Goal: Transaction & Acquisition: Obtain resource

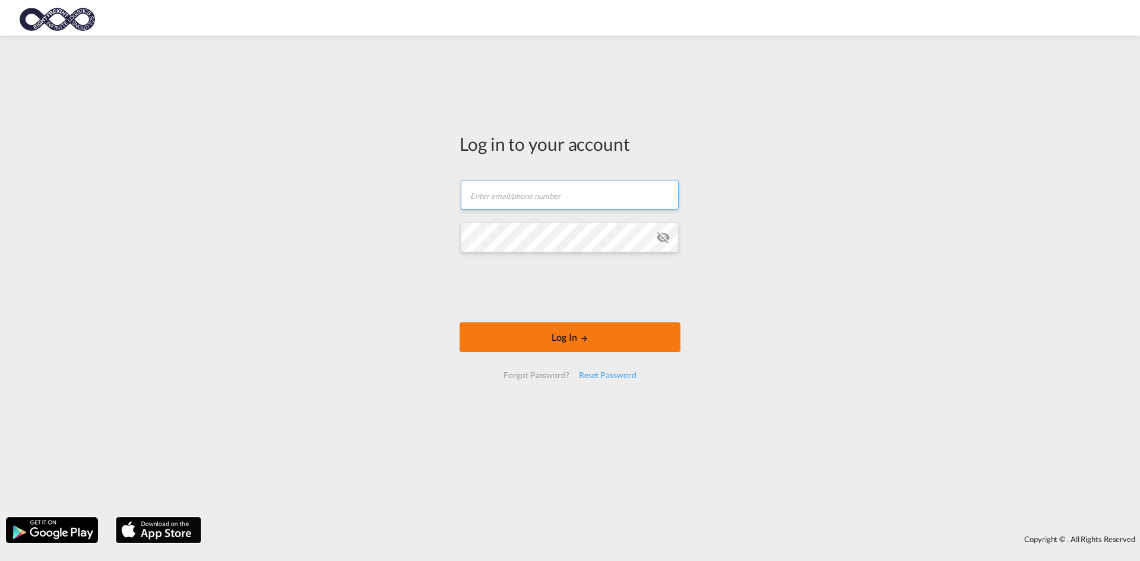
type input "[EMAIL_ADDRESS][DOMAIN_NAME]"
click at [590, 331] on button "Log In" at bounding box center [570, 337] width 221 height 30
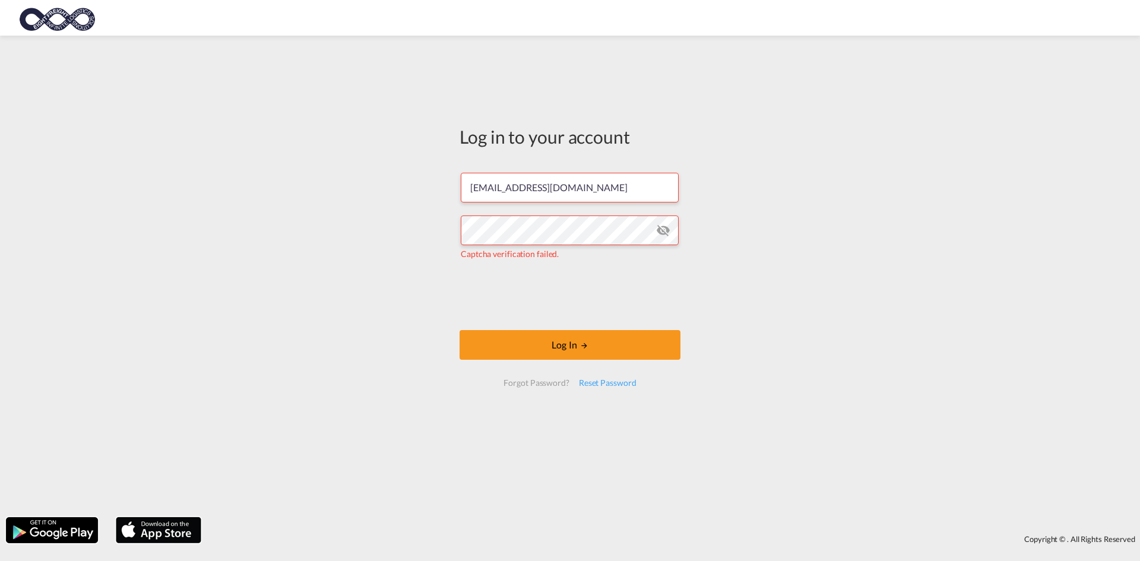
click at [667, 237] on md-icon "icon-eye-off" at bounding box center [663, 230] width 14 height 14
click at [565, 353] on button "Log In" at bounding box center [570, 345] width 221 height 30
click at [530, 350] on button "Log In" at bounding box center [570, 345] width 221 height 30
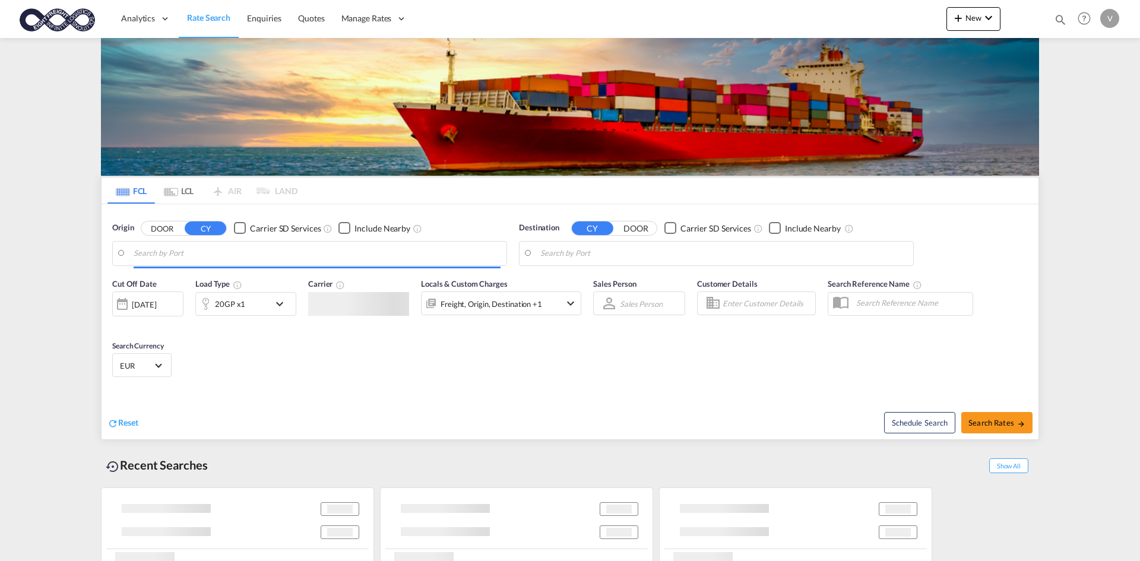
type input "[GEOGRAPHIC_DATA], [GEOGRAPHIC_DATA]"
type input "[GEOGRAPHIC_DATA], [GEOGRAPHIC_DATA], CAVAN"
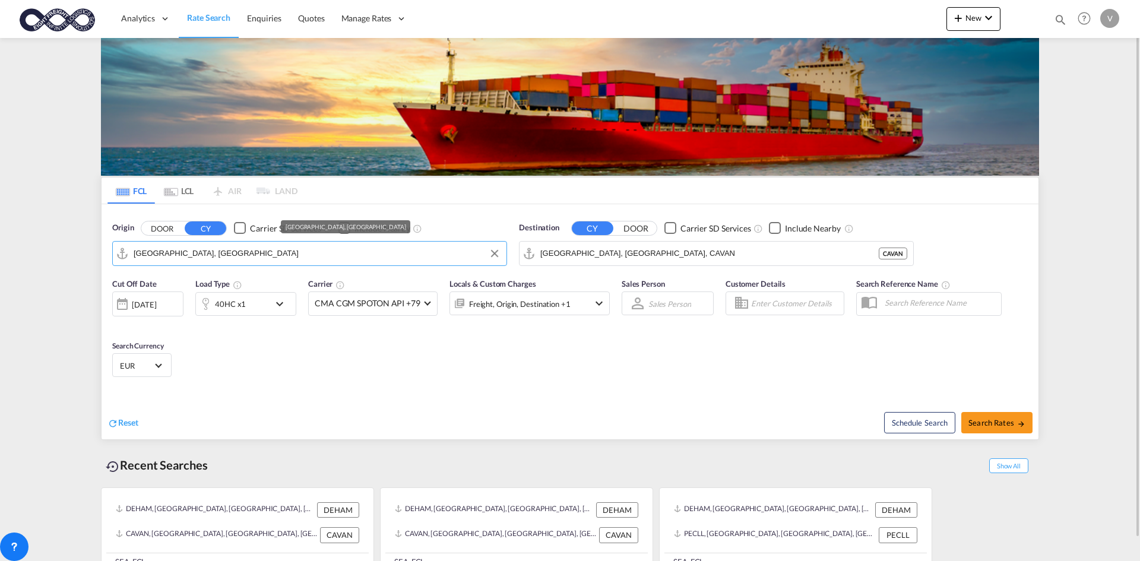
drag, startPoint x: 311, startPoint y: 263, endPoint x: 183, endPoint y: 250, distance: 127.7
click at [183, 250] on md-autocomplete-wrap "[GEOGRAPHIC_DATA], [GEOGRAPHIC_DATA]" at bounding box center [317, 257] width 367 height 24
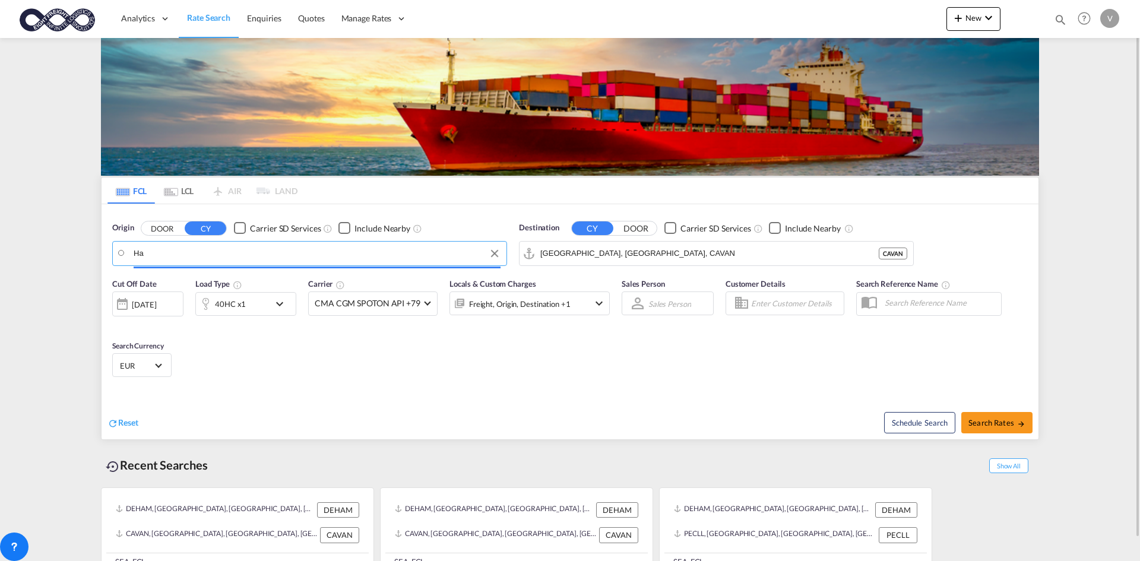
type input "H"
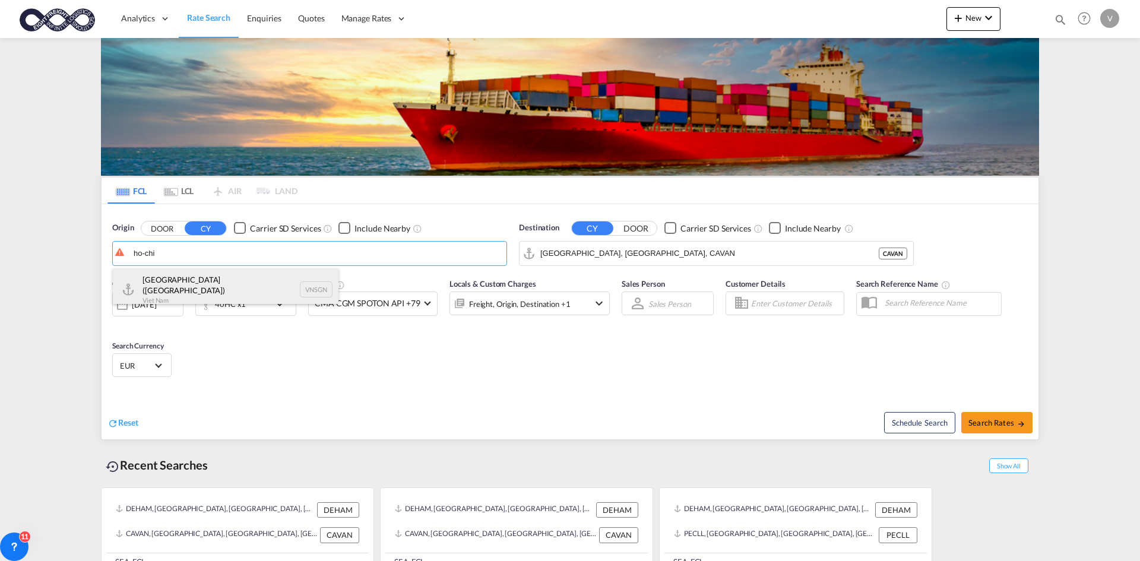
click at [287, 278] on div "Ho Chi Minh City ([GEOGRAPHIC_DATA]) Viet Nam VNSGN" at bounding box center [226, 289] width 226 height 43
type input "Ho Chi Minh City ([GEOGRAPHIC_DATA]), VNSGN"
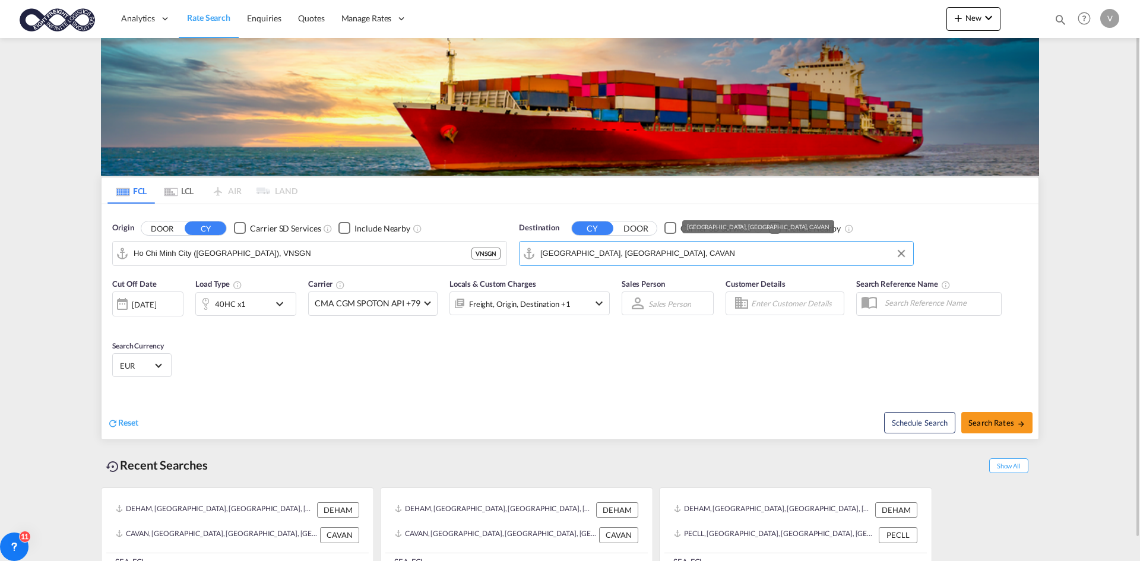
drag, startPoint x: 754, startPoint y: 243, endPoint x: 505, endPoint y: 252, distance: 249.0
click at [506, 252] on div "Origin DOOR CY Carrier SD Services Include Nearby [GEOGRAPHIC_DATA] ([GEOGRAPHI…" at bounding box center [570, 238] width 937 height 68
drag, startPoint x: 649, startPoint y: 252, endPoint x: 384, endPoint y: 262, distance: 265.6
click at [400, 257] on div "Origin DOOR CY Carrier SD Services Include Nearby [GEOGRAPHIC_DATA] ([GEOGRAPHI…" at bounding box center [570, 238] width 937 height 68
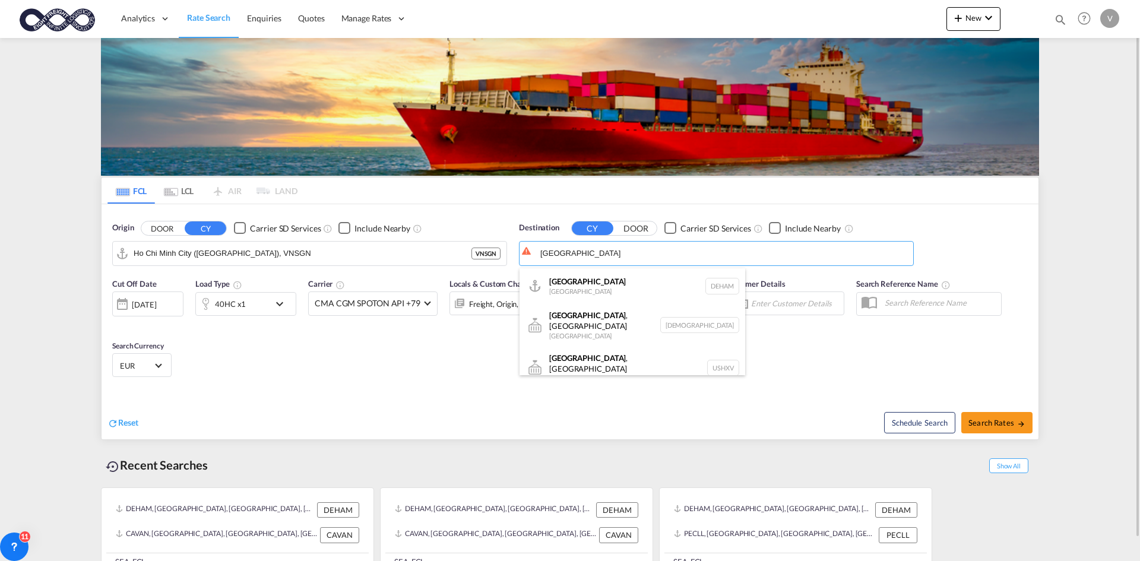
click at [574, 288] on div "Hamburg [GEOGRAPHIC_DATA] [GEOGRAPHIC_DATA]" at bounding box center [633, 286] width 226 height 36
type input "[GEOGRAPHIC_DATA], [GEOGRAPHIC_DATA]"
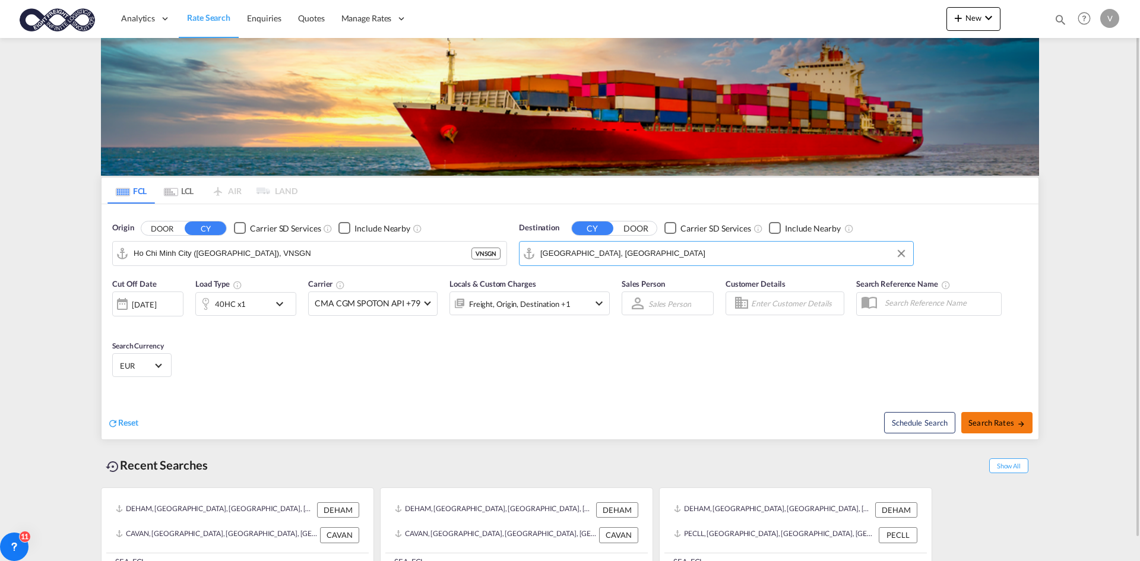
click at [992, 418] on span "Search Rates" at bounding box center [996, 423] width 57 height 10
type input "VNSGN to DEHAM / [DATE]"
